Goal: Task Accomplishment & Management: Manage account settings

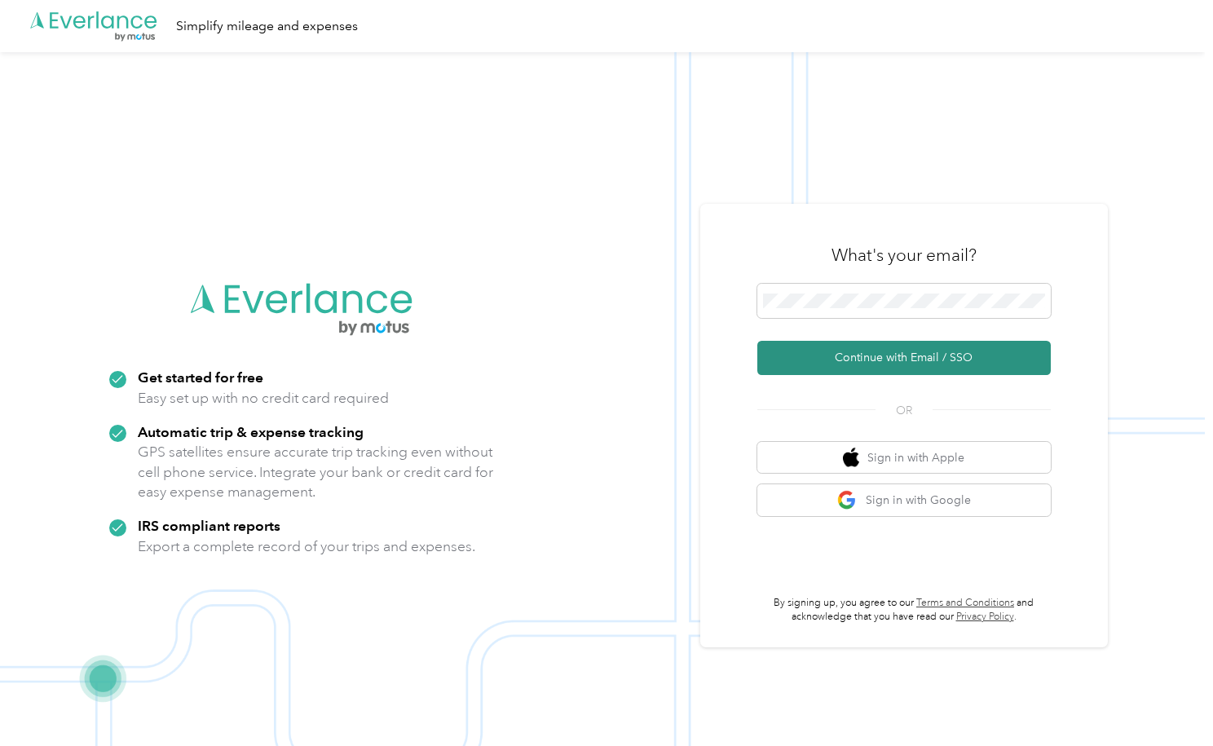
click at [810, 341] on button "Continue with Email / SSO" at bounding box center [905, 358] width 294 height 34
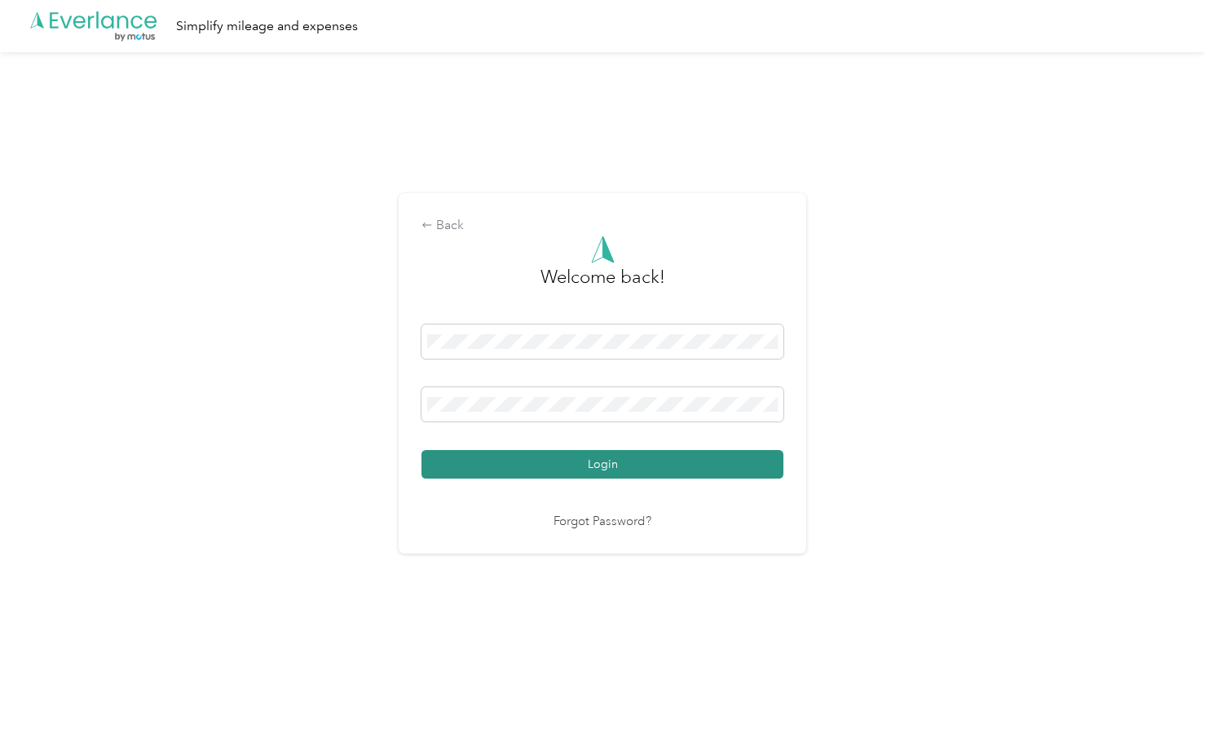
click at [546, 463] on button "Login" at bounding box center [603, 464] width 362 height 29
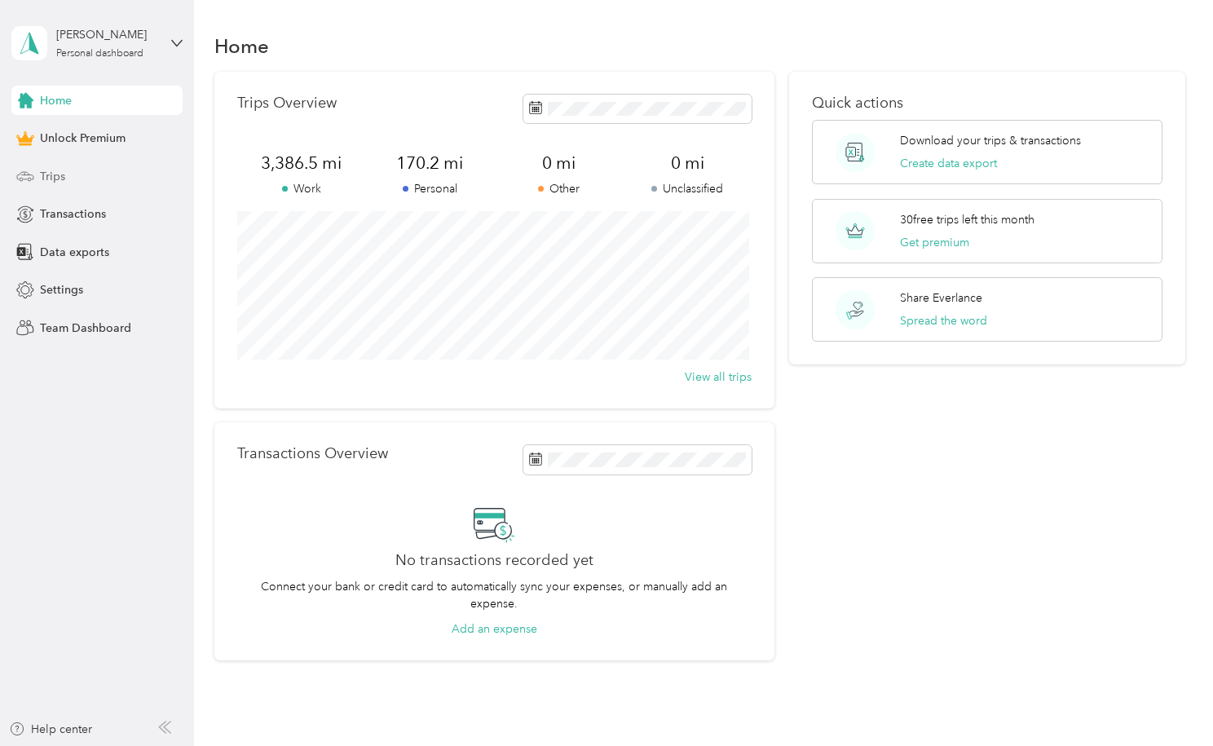
click at [49, 171] on span "Trips" at bounding box center [52, 176] width 25 height 17
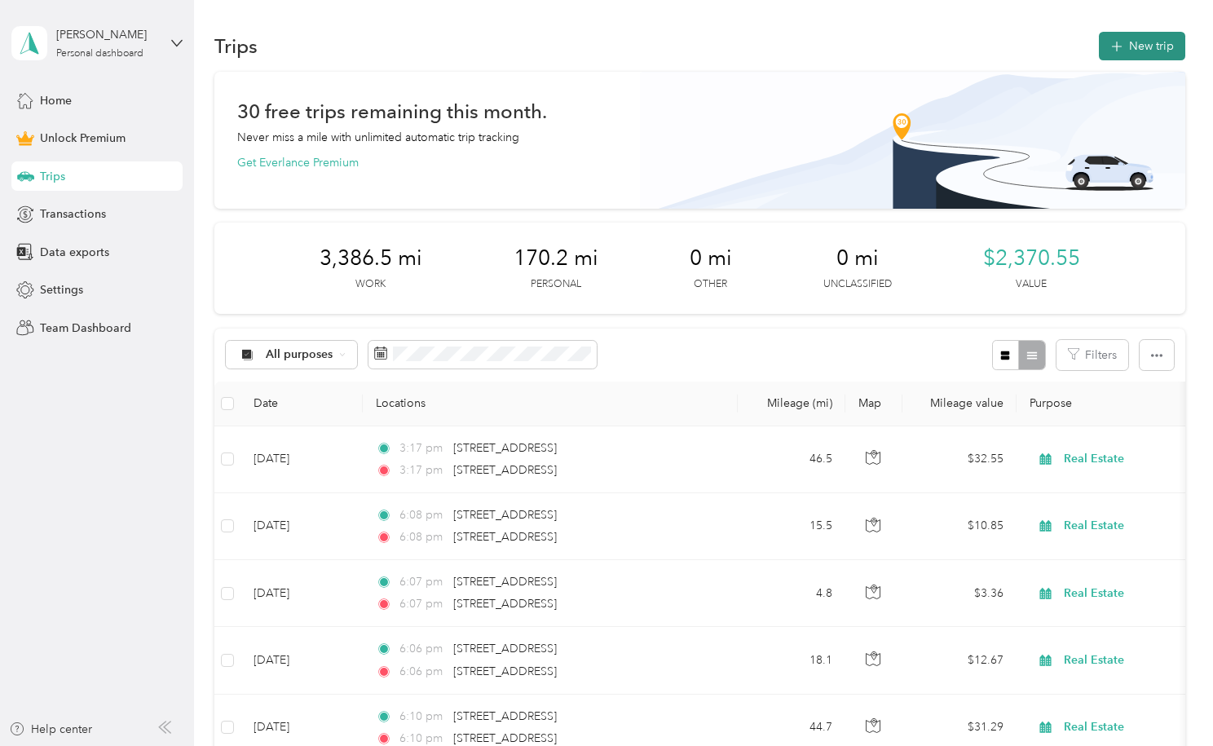
click at [1099, 51] on button "New trip" at bounding box center [1142, 46] width 86 height 29
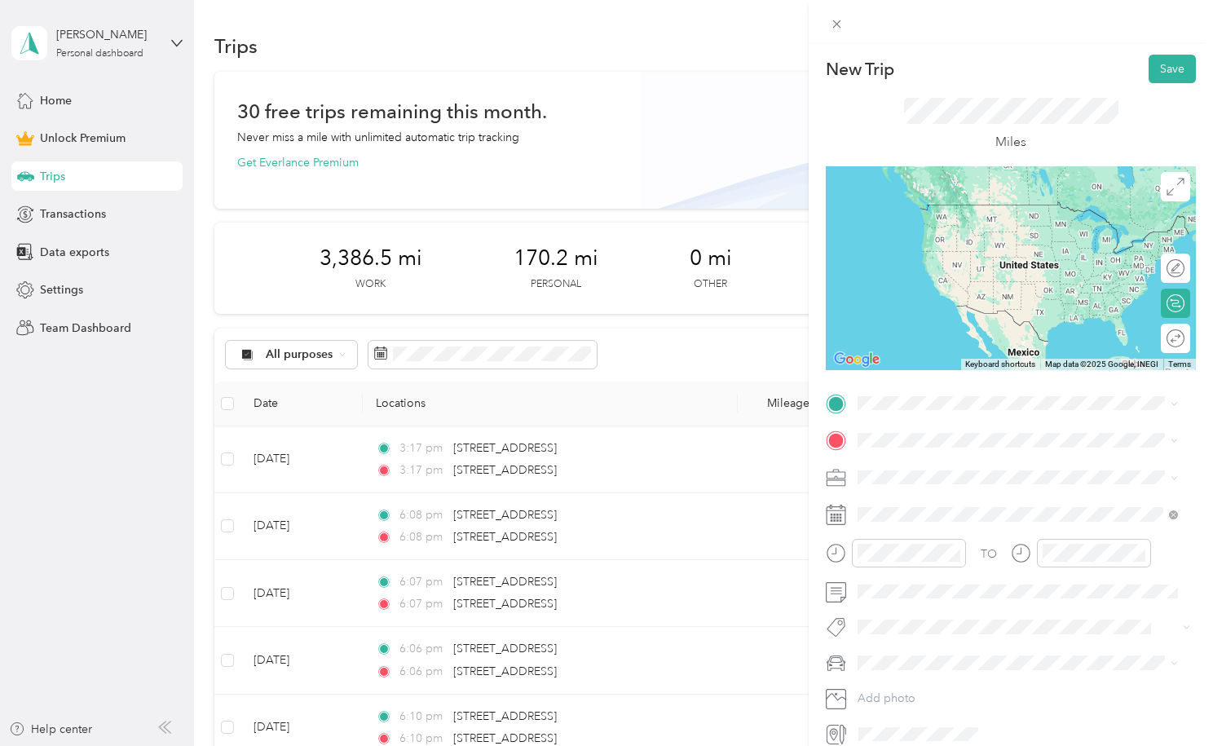
click at [934, 467] on span "[STREET_ADDRESS][US_STATE]" at bounding box center [970, 460] width 163 height 15
